Goal: Check status: Check status

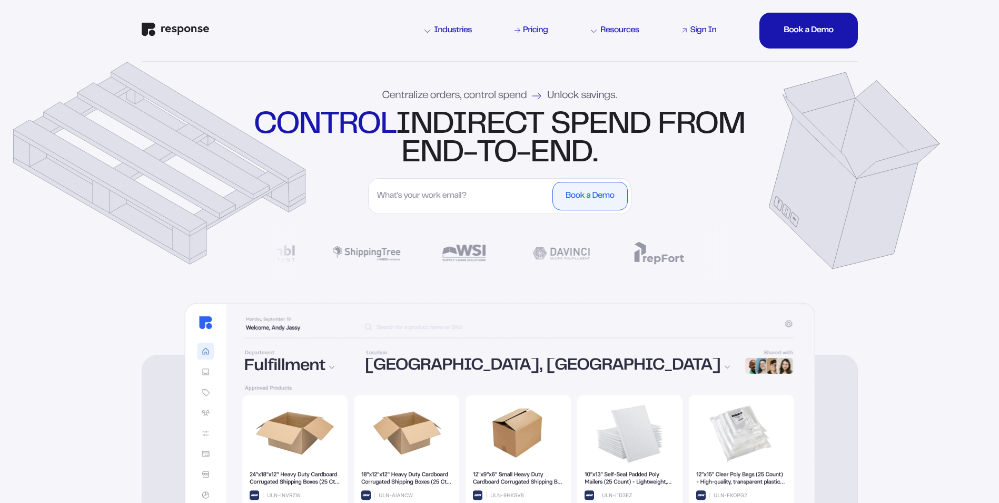
click at [691, 34] on div "Sign In" at bounding box center [703, 30] width 26 height 8
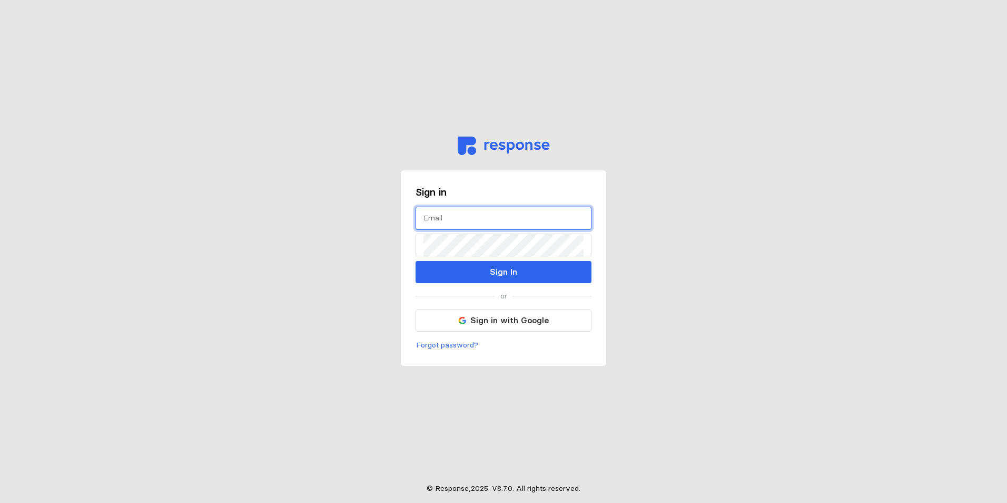
click at [481, 223] on input "text" at bounding box center [504, 218] width 160 height 23
type input "[EMAIL_ADDRESS][DOMAIN_NAME]"
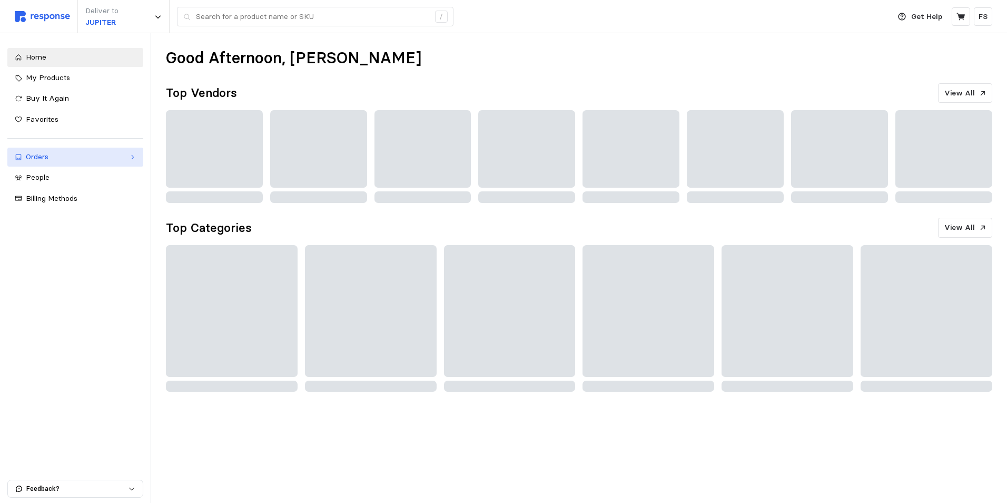
click at [47, 160] on div "Orders" at bounding box center [75, 157] width 99 height 12
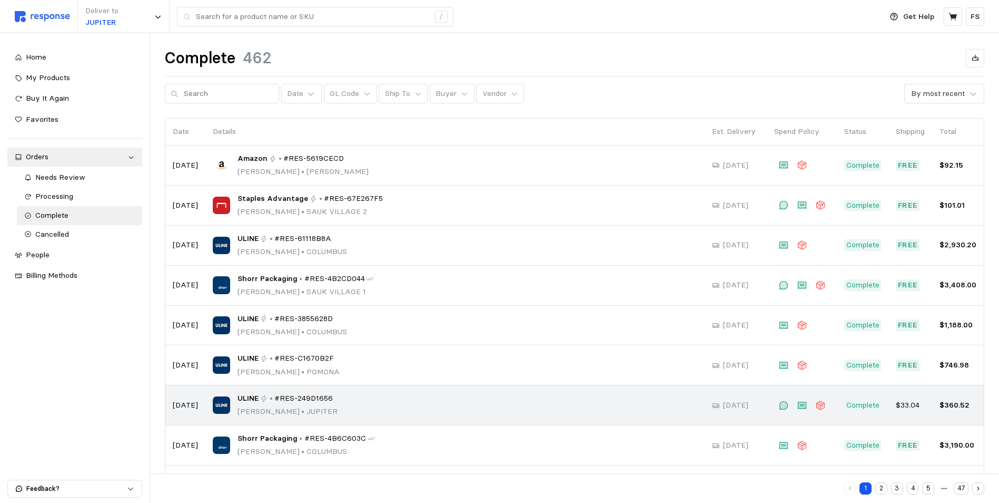
click at [362, 405] on div "ULINE • #RES-249D1656 [PERSON_NAME]" at bounding box center [455, 404] width 485 height 25
